Goal: Find contact information: Find contact information

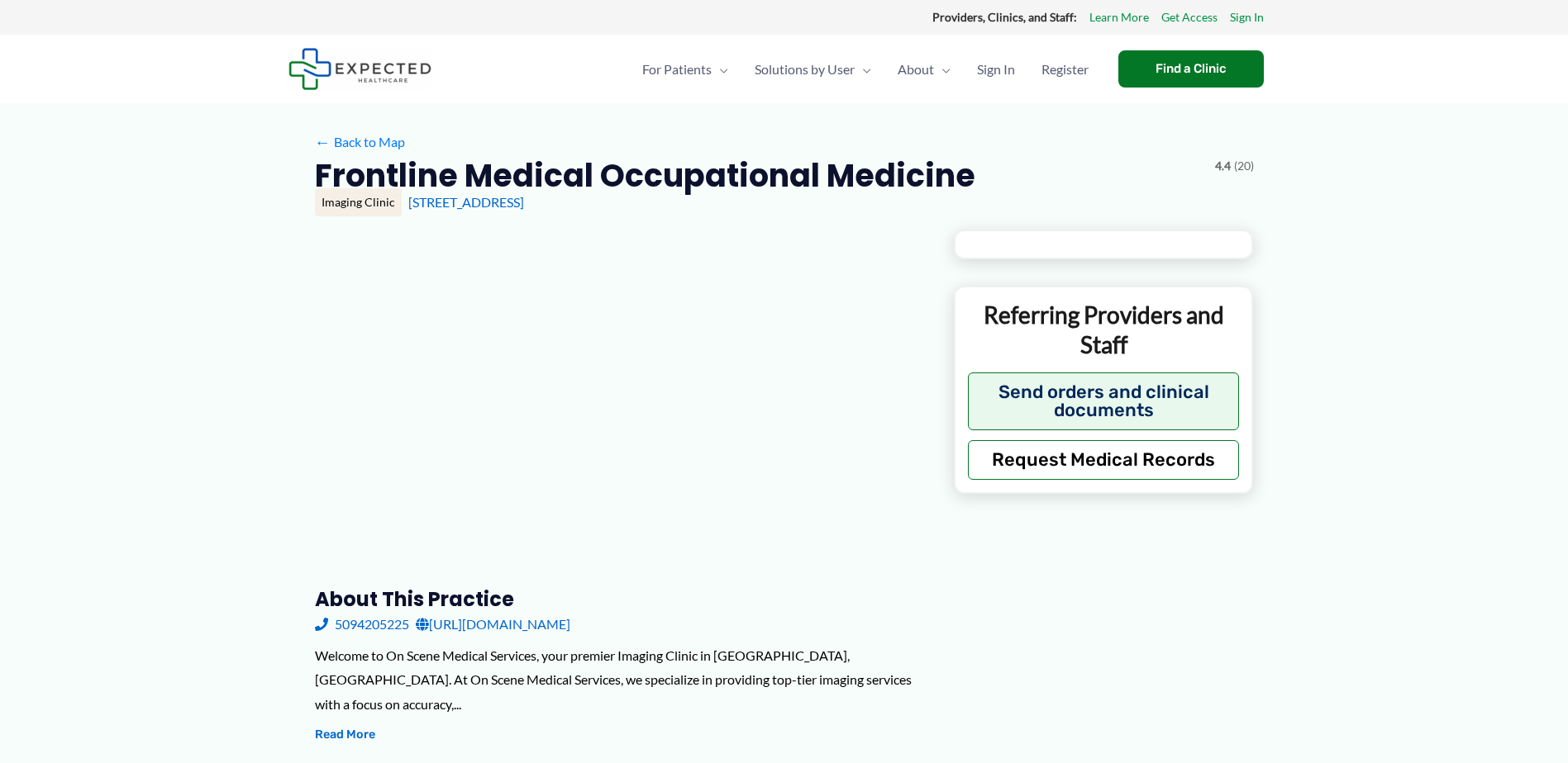
type input "**********"
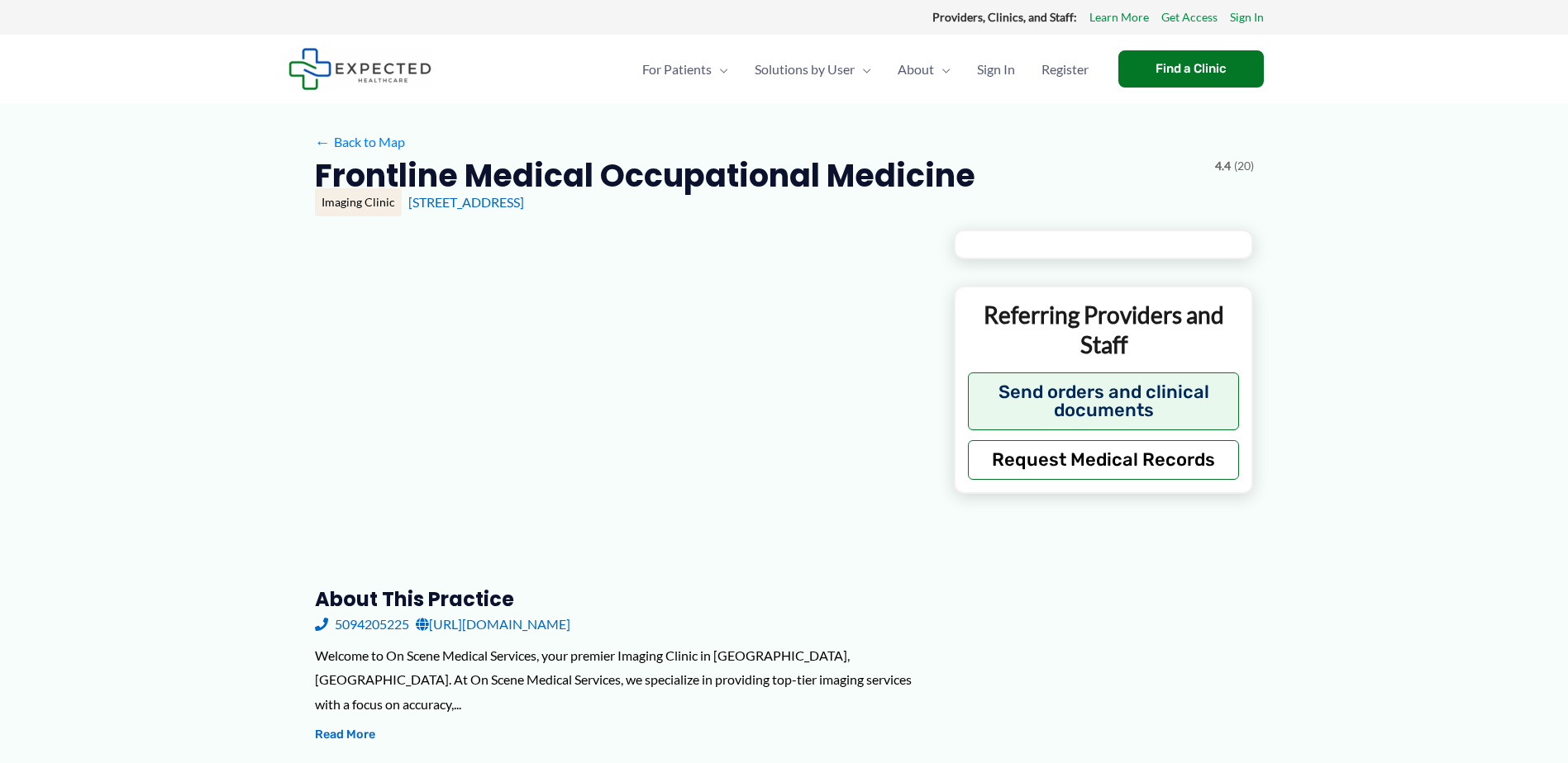
type input "**********"
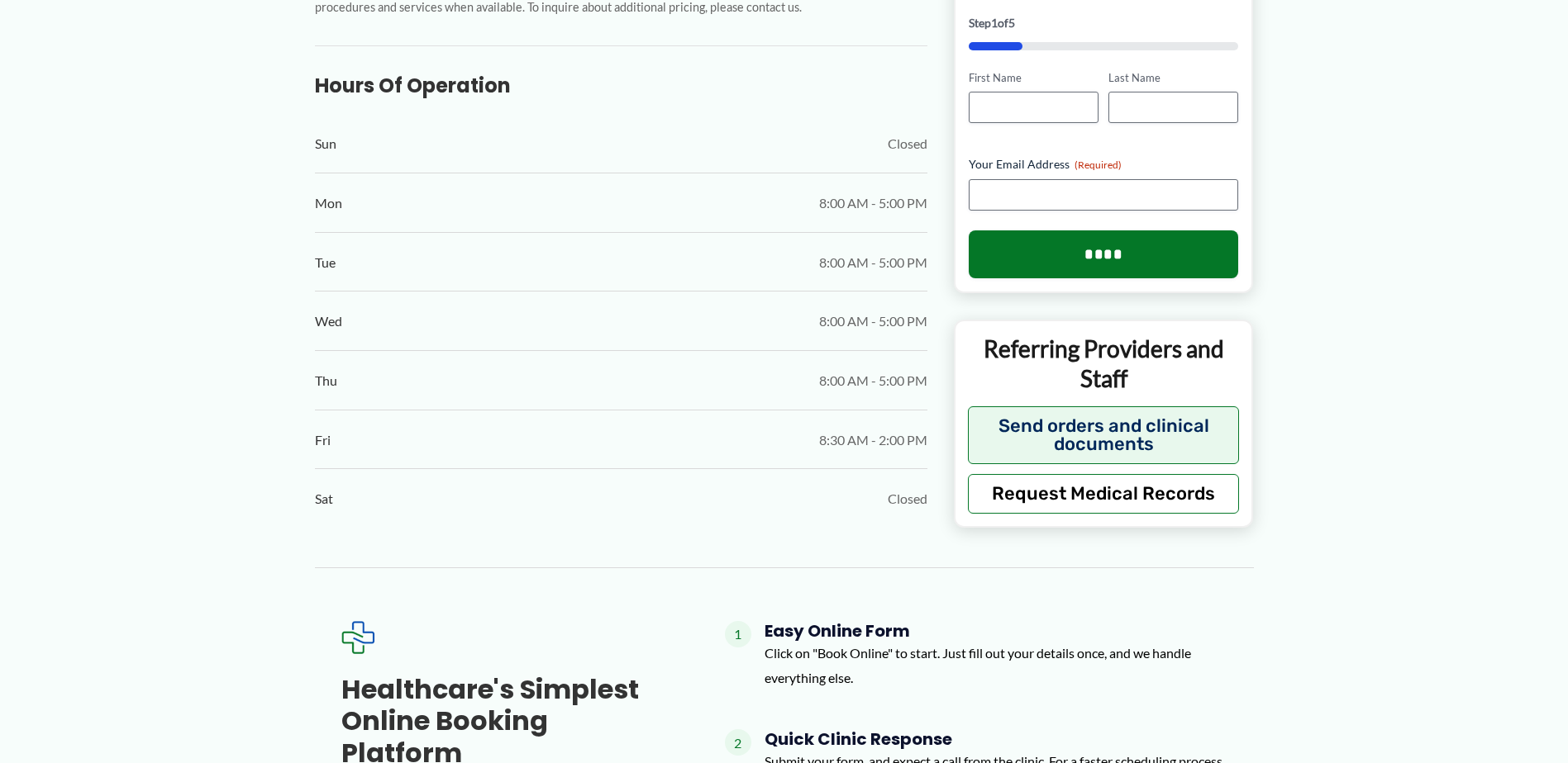
scroll to position [538, 0]
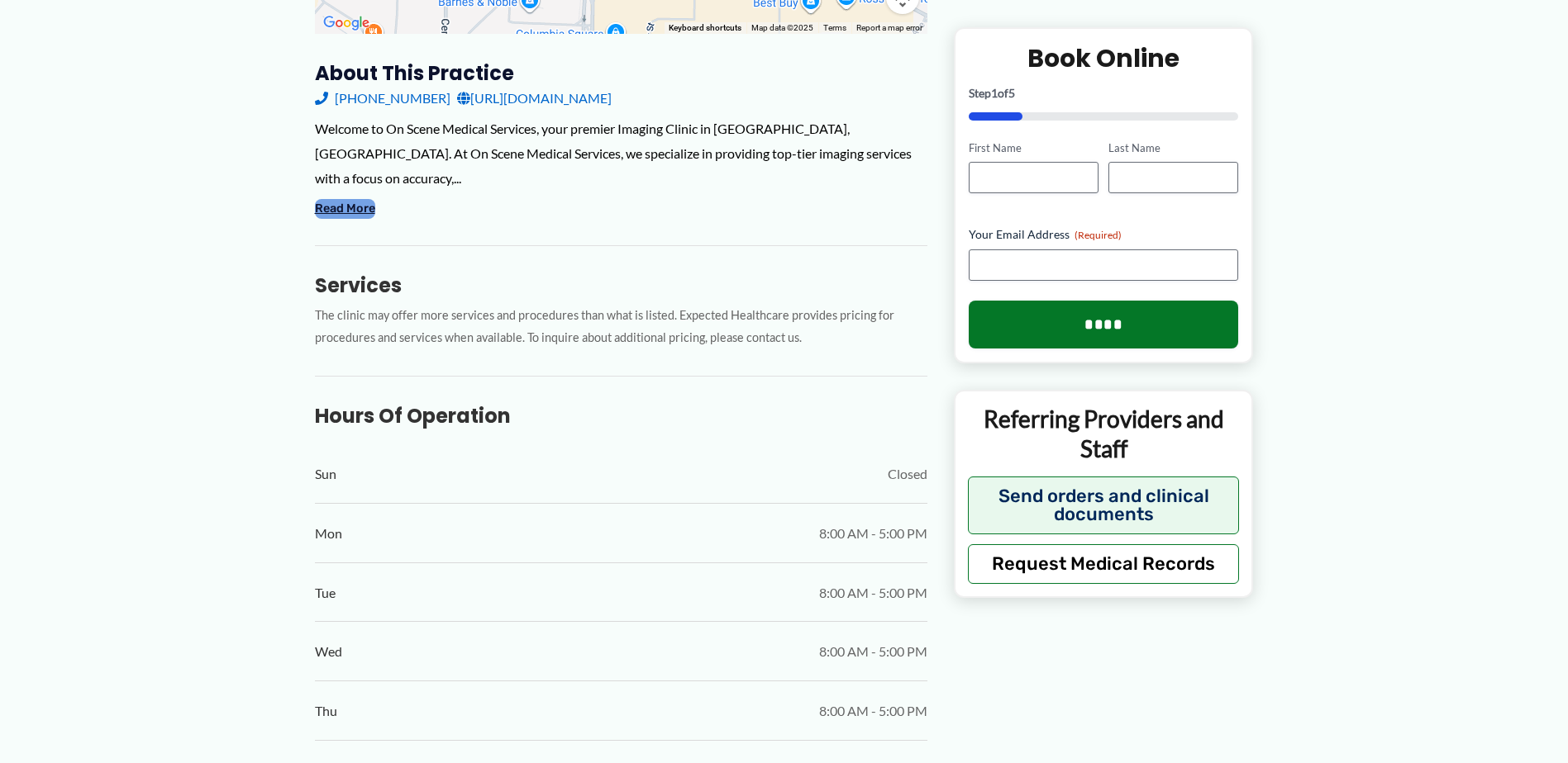
click at [354, 199] on button "Read More" at bounding box center [345, 208] width 60 height 20
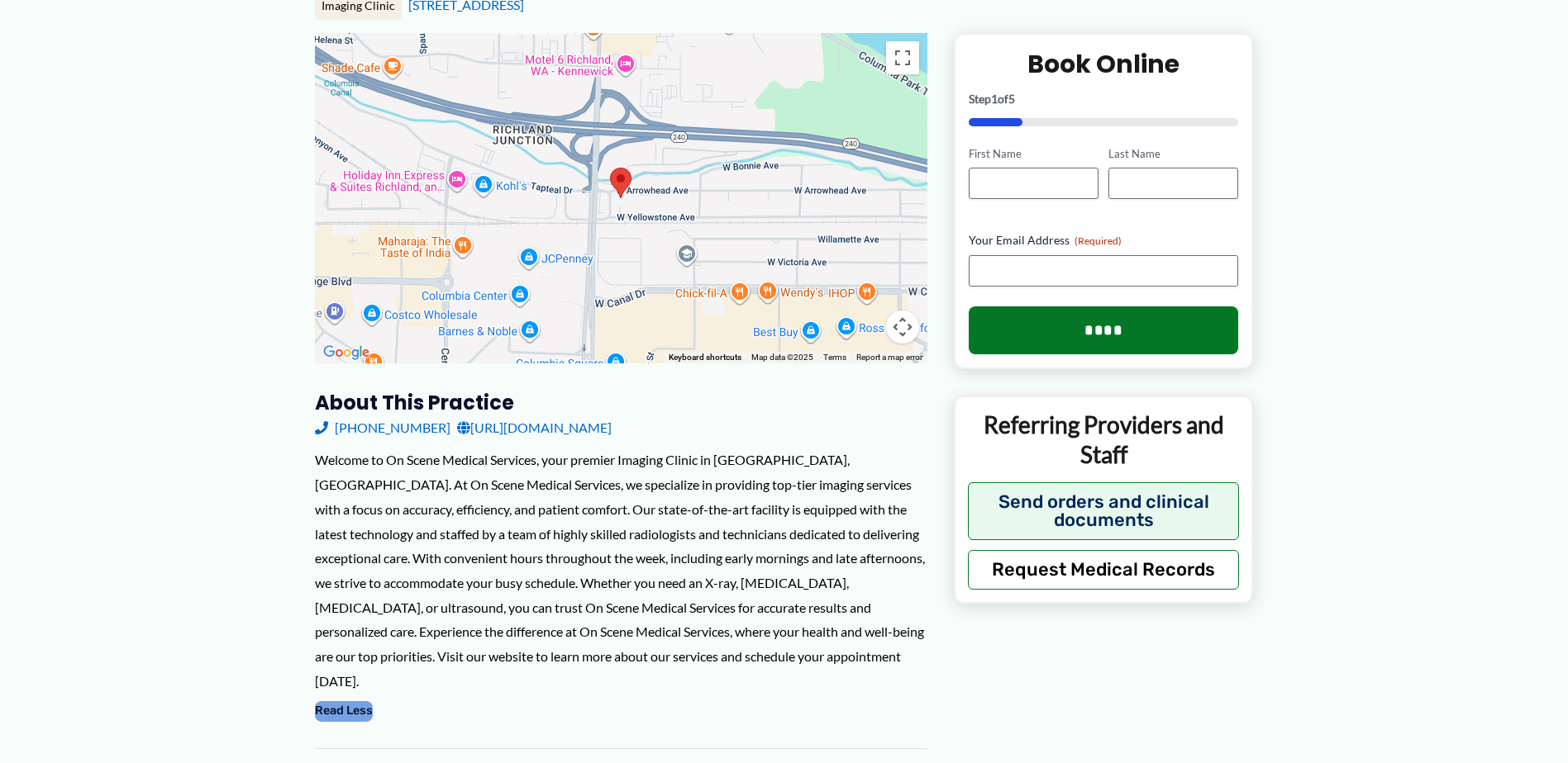
scroll to position [207, 0]
click at [520, 428] on link "https://frontlinemed.health/" at bounding box center [534, 429] width 155 height 24
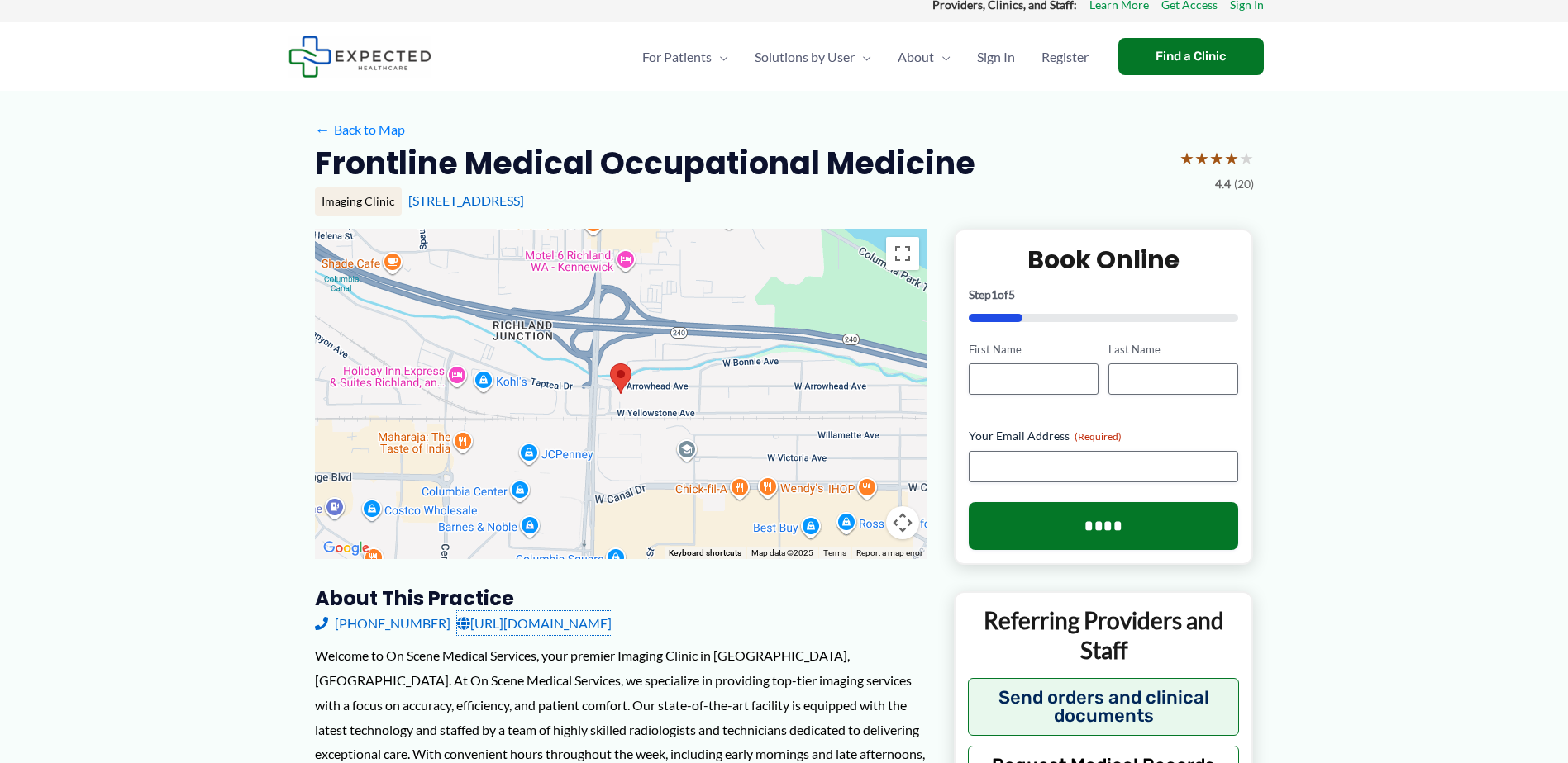
scroll to position [0, 0]
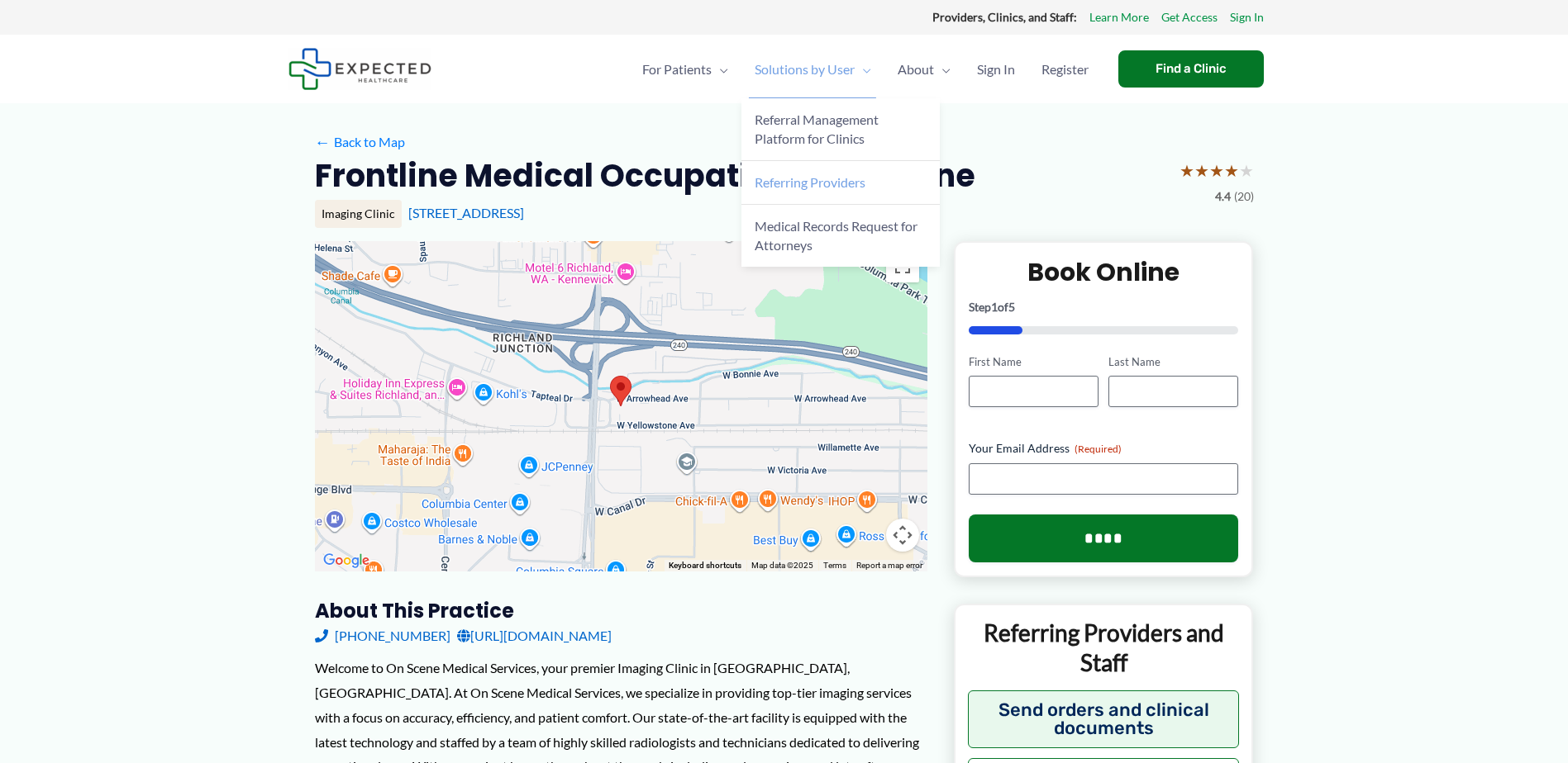
click at [804, 182] on span "Referring Providers" at bounding box center [810, 182] width 111 height 16
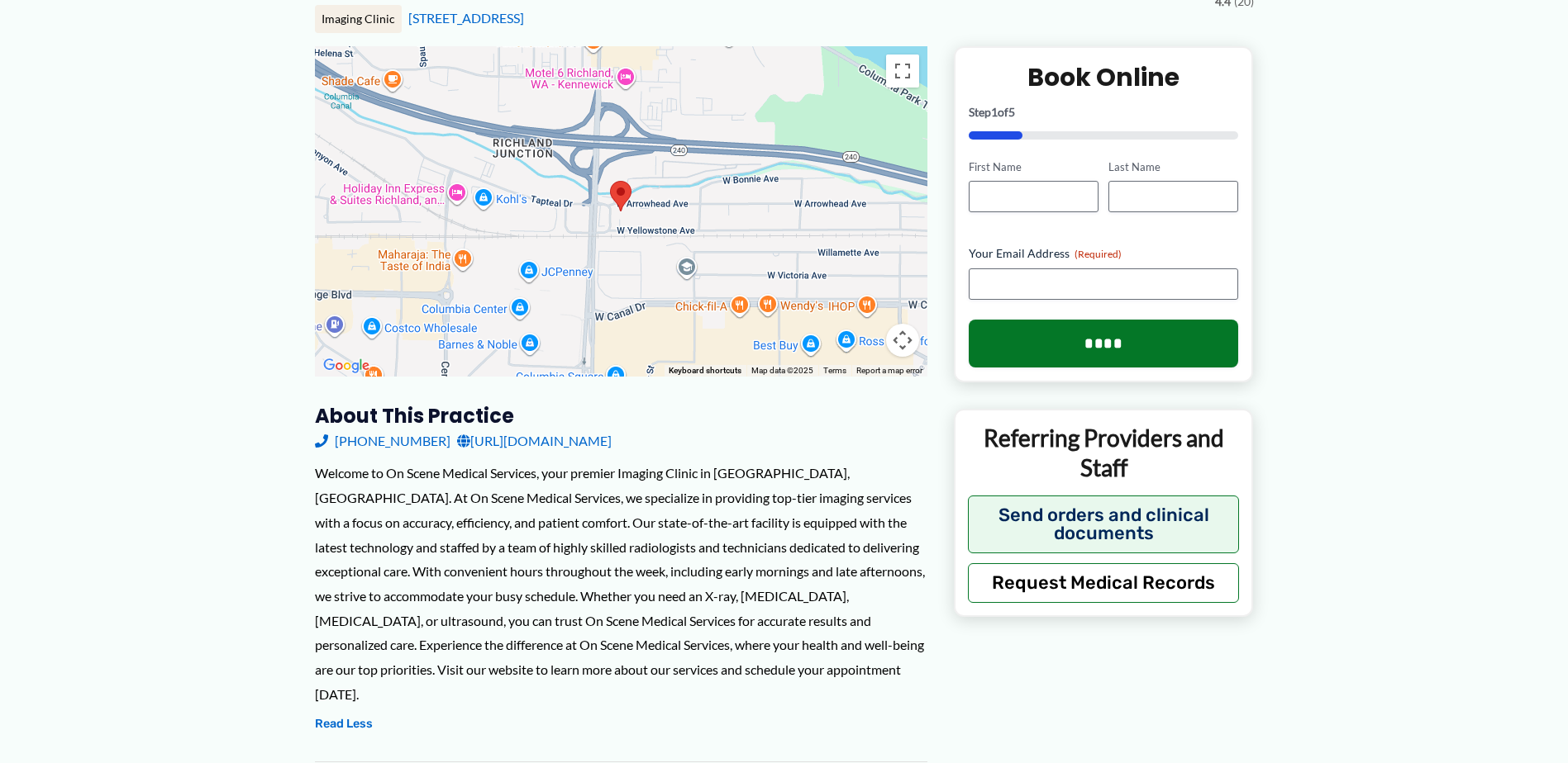
scroll to position [165, 0]
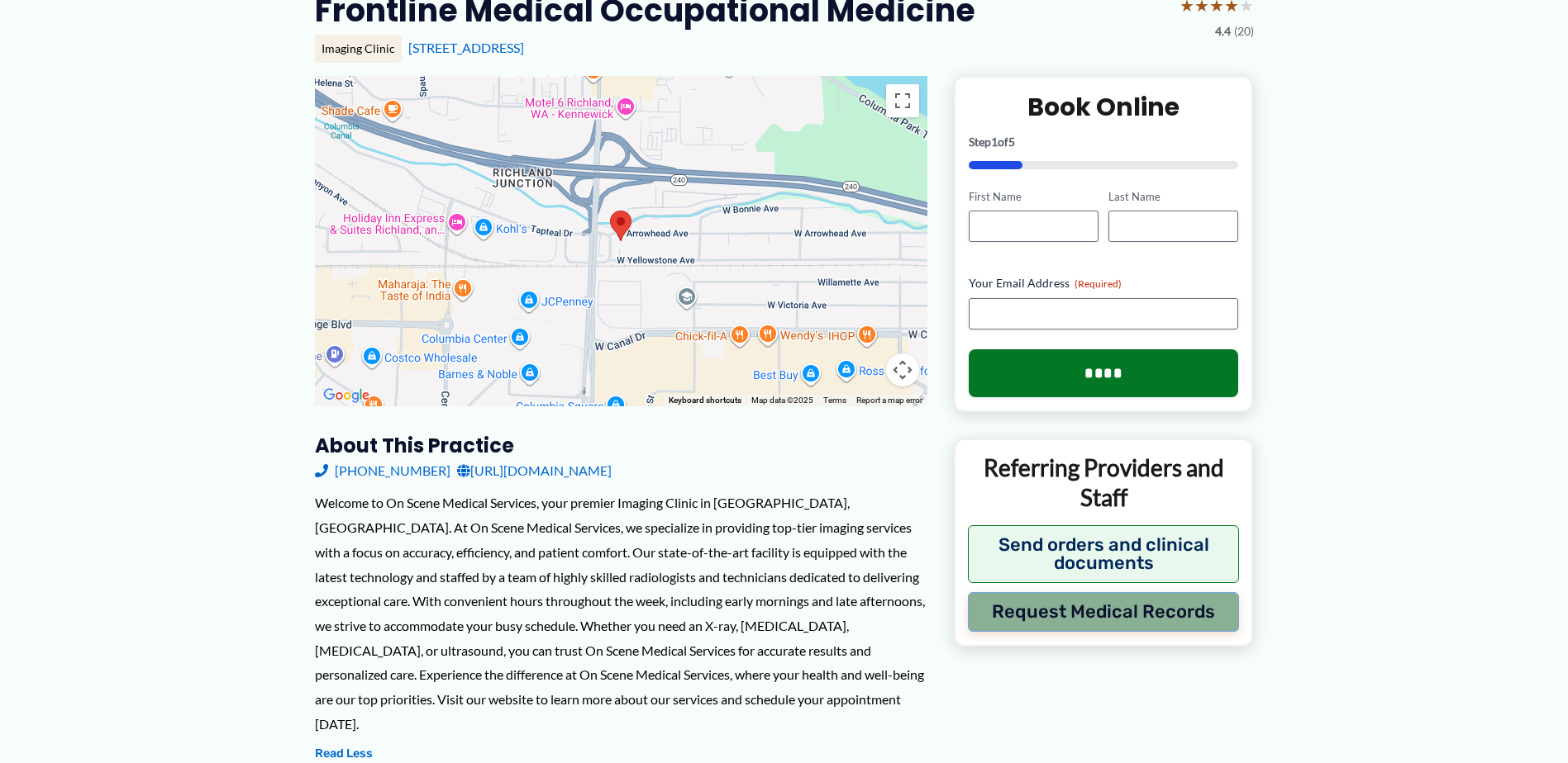
click at [1226, 618] on button "Request Medical Records" at bounding box center [1104, 612] width 272 height 39
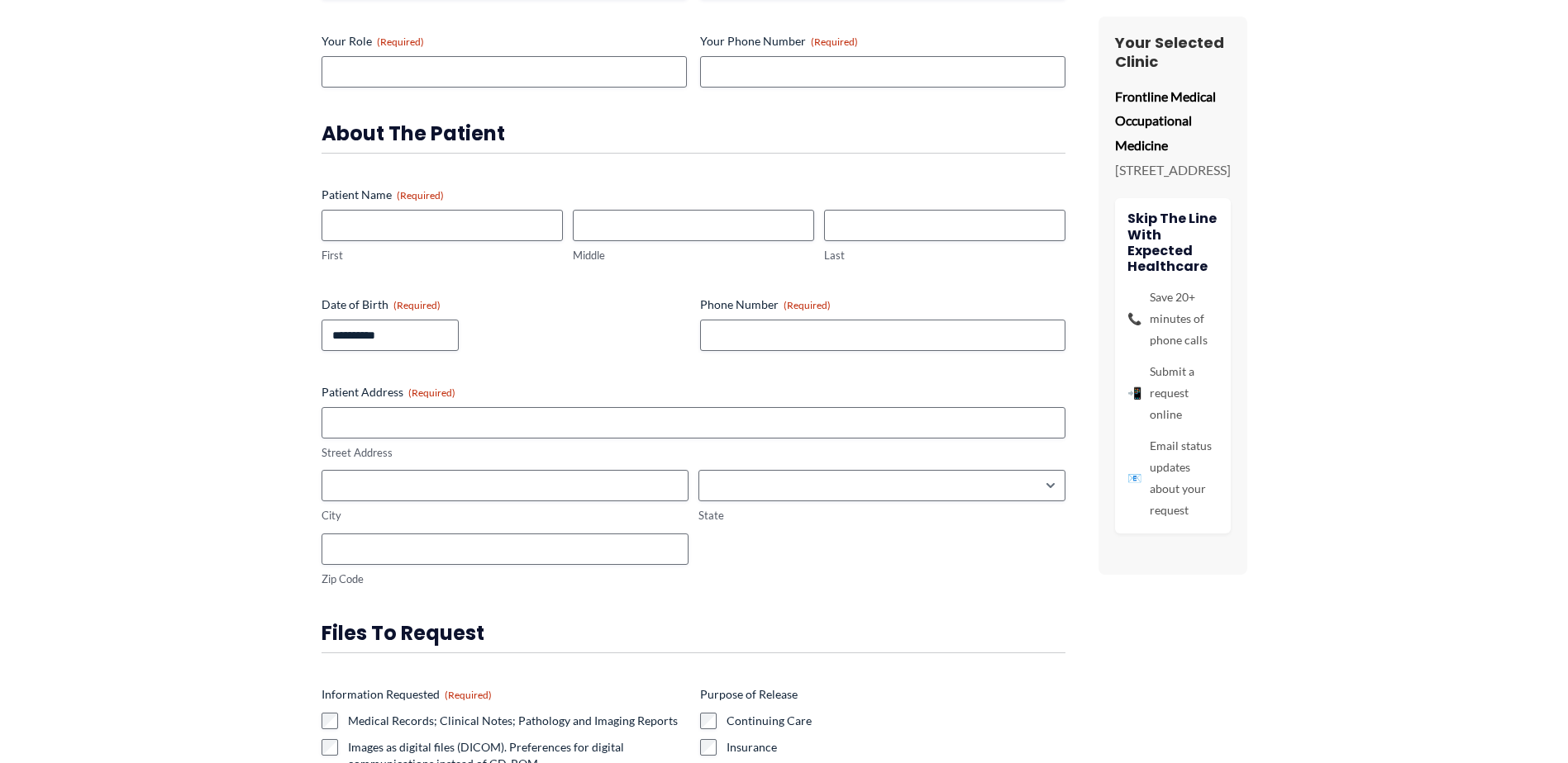
scroll to position [0, 0]
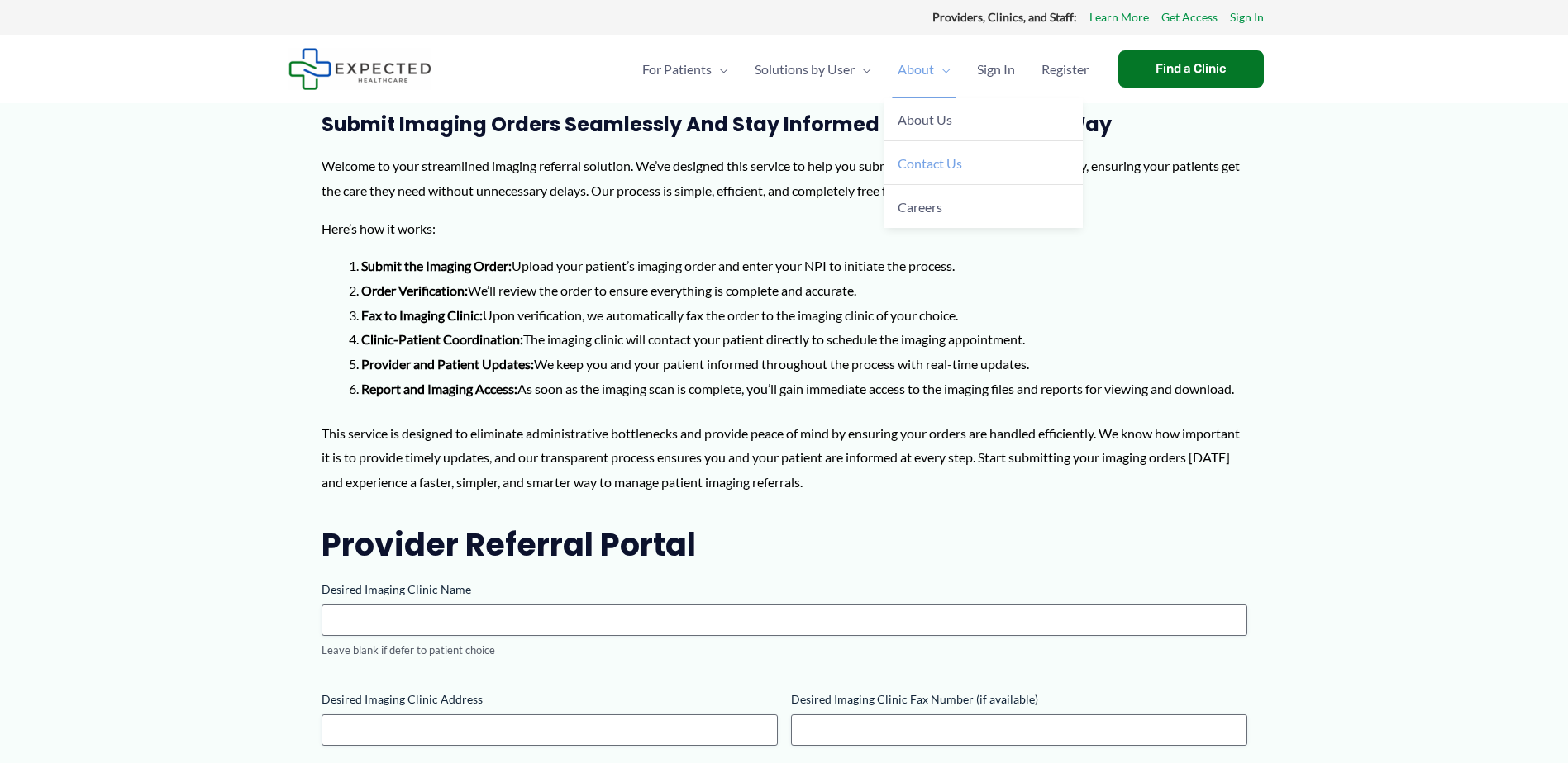
click at [916, 177] on link "Contact Us" at bounding box center [983, 163] width 198 height 44
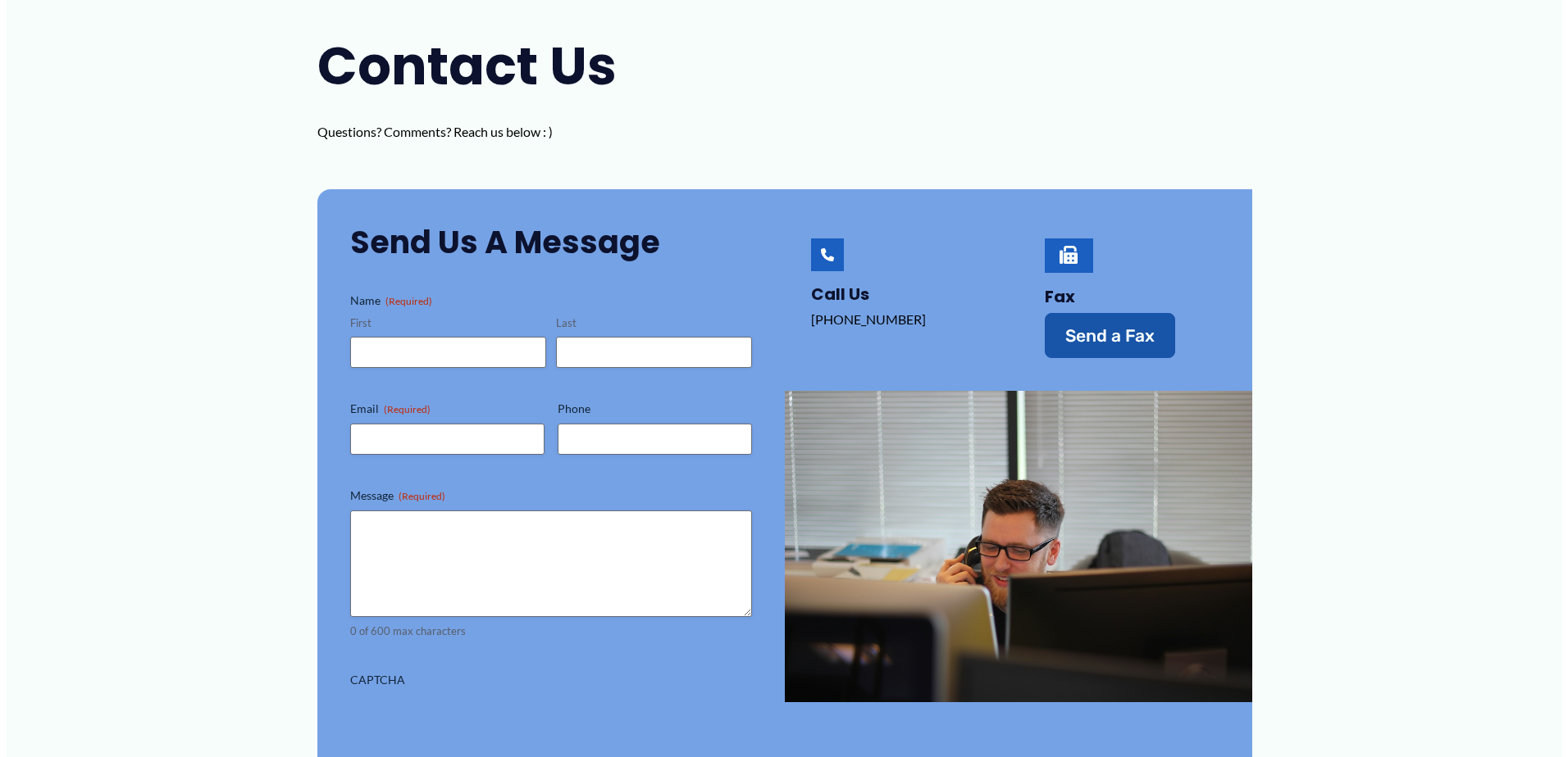
scroll to position [246, 0]
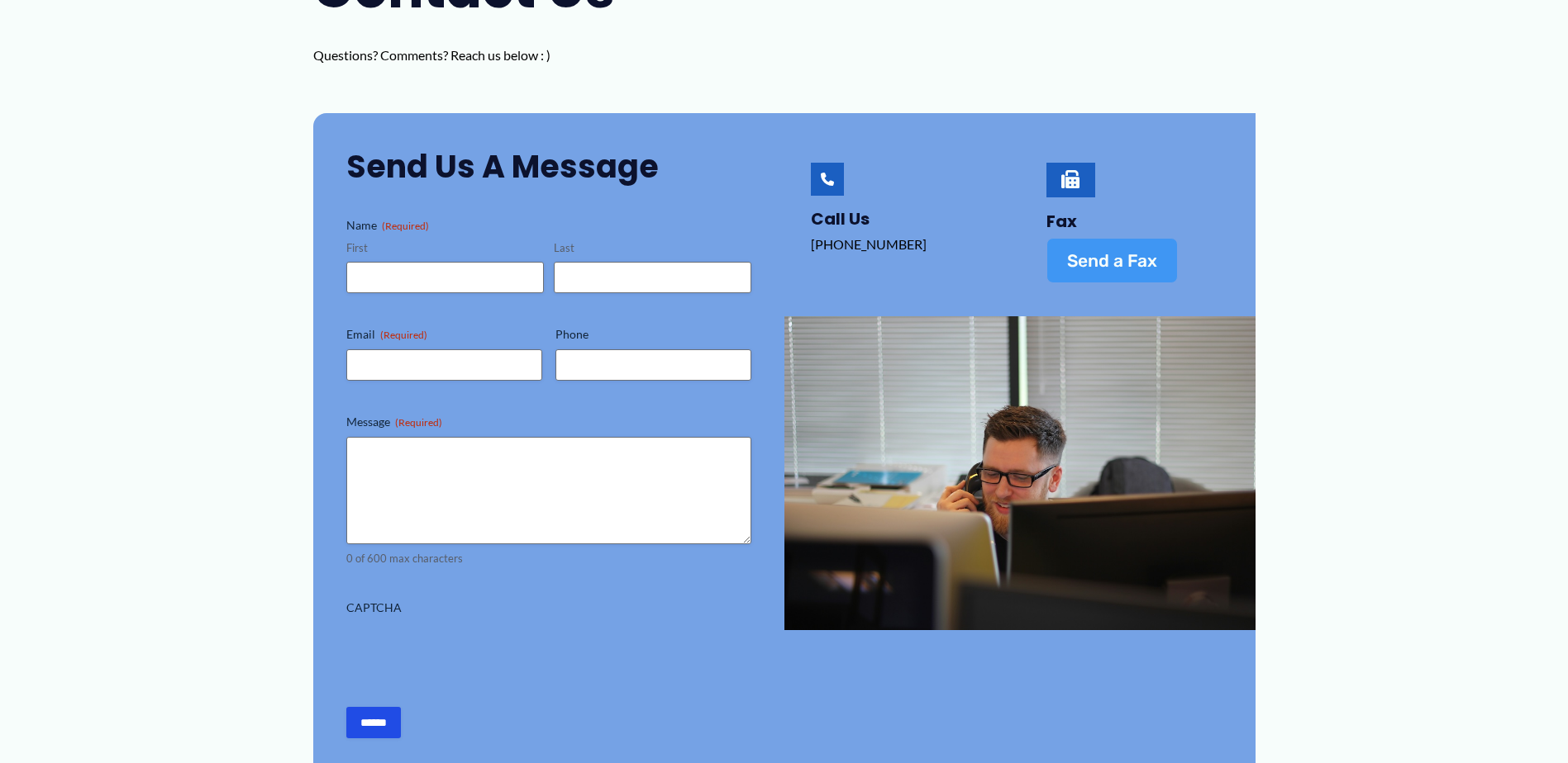
click at [1084, 267] on span "Send a Fax" at bounding box center [1113, 261] width 90 height 17
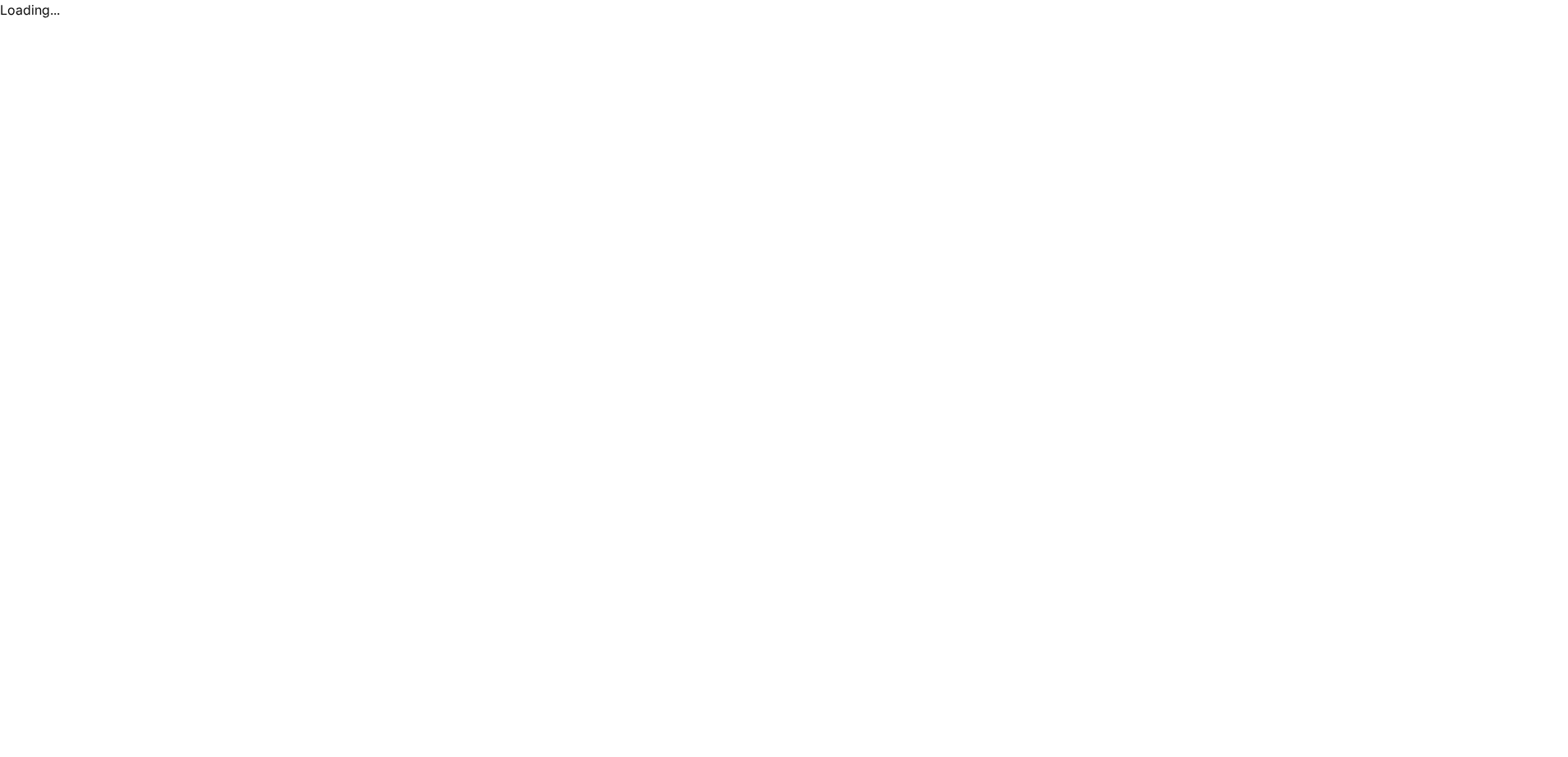
scroll to position [0, 0]
